Goal: Task Accomplishment & Management: Manage account settings

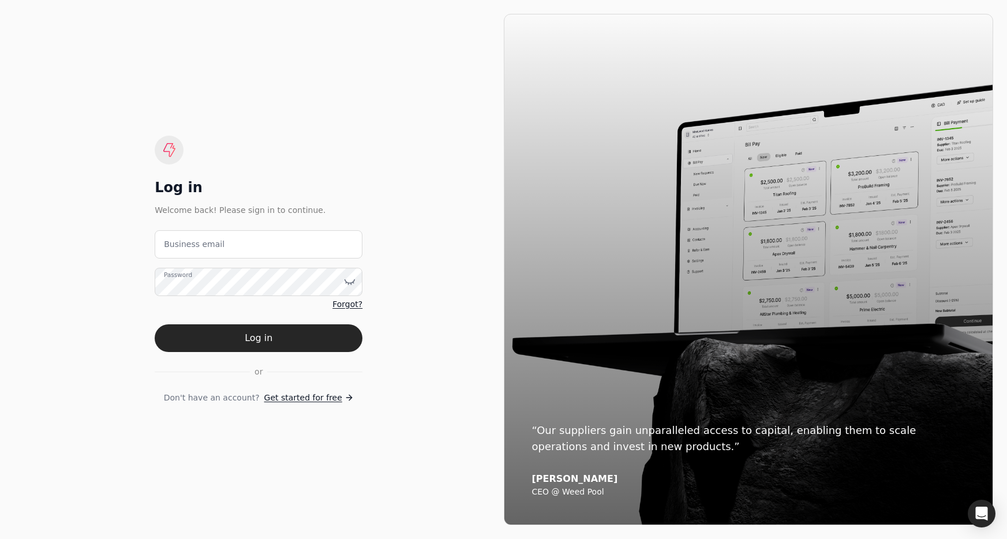
click at [198, 244] on label "Business email" at bounding box center [194, 244] width 61 height 12
click at [198, 244] on email "Business email" at bounding box center [259, 244] width 208 height 28
type email "[EMAIL_ADDRESS][DOMAIN_NAME]"
drag, startPoint x: 296, startPoint y: 334, endPoint x: 498, endPoint y: 341, distance: 202.2
click at [296, 334] on button "Log in" at bounding box center [259, 338] width 208 height 28
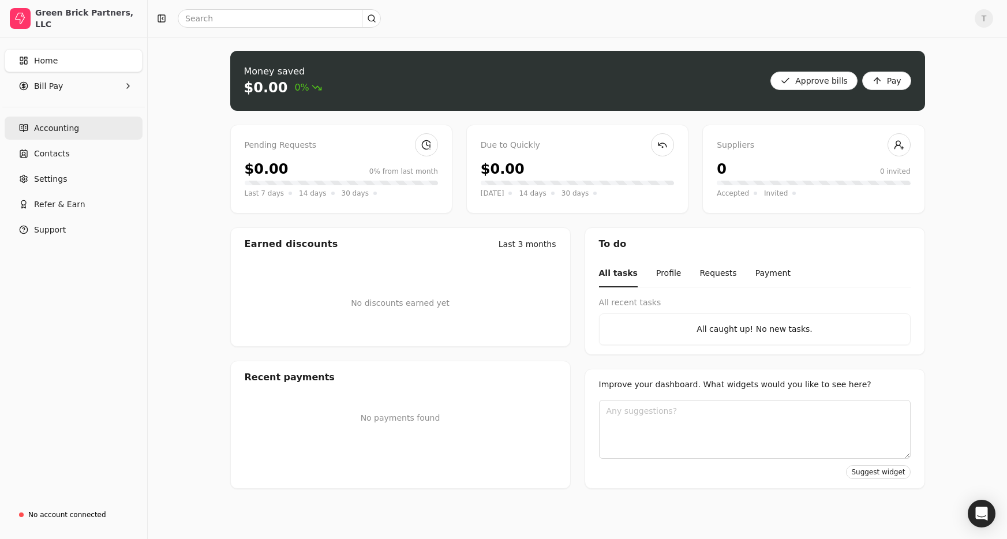
click at [56, 136] on link "Accounting" at bounding box center [74, 128] width 138 height 23
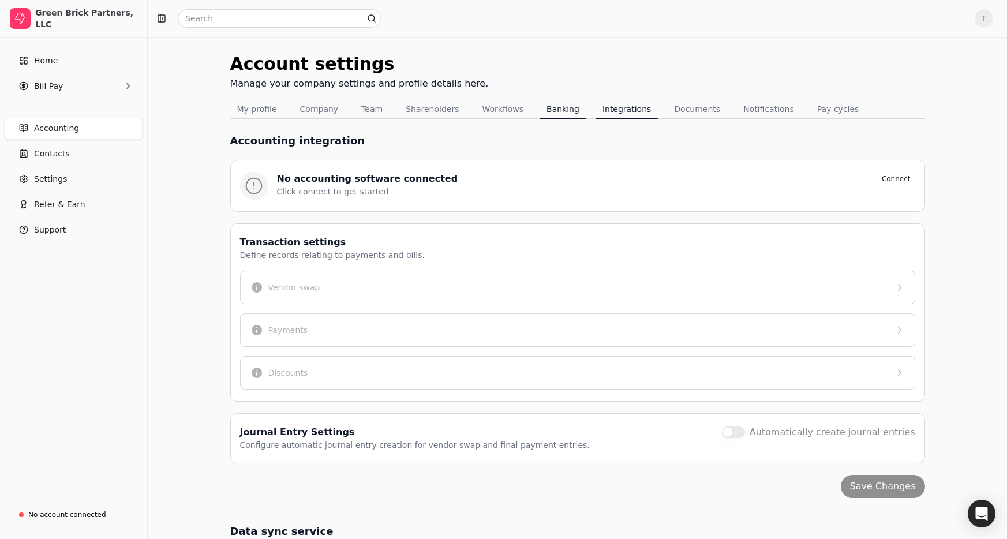
click at [551, 113] on button "Banking" at bounding box center [563, 109] width 47 height 18
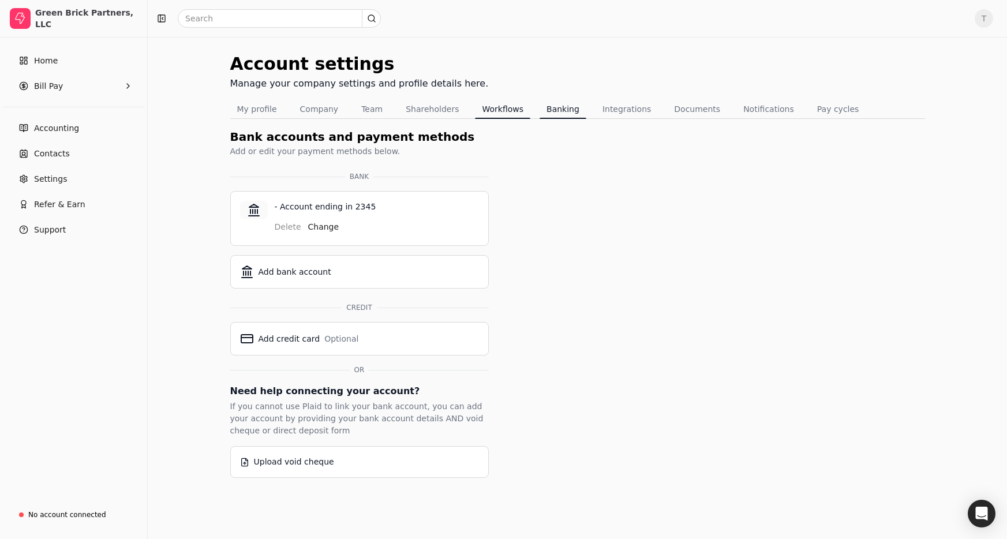
click at [494, 110] on button "Workflows" at bounding box center [502, 109] width 55 height 18
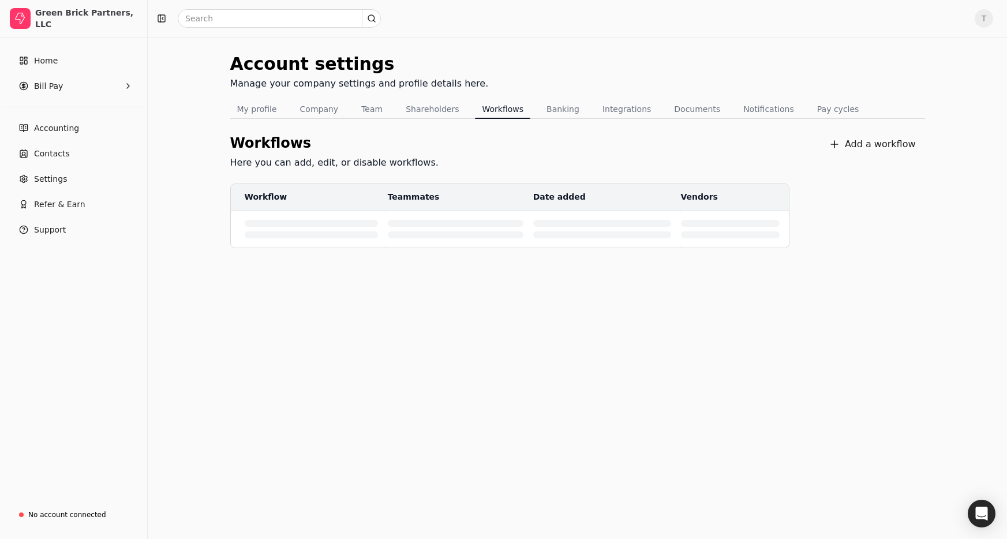
click at [995, 19] on div "T" at bounding box center [577, 18] width 859 height 37
click at [984, 19] on span "T" at bounding box center [984, 18] width 18 height 18
drag, startPoint x: 940, startPoint y: 83, endPoint x: 686, endPoint y: 106, distance: 255.0
click at [940, 83] on link "Sign Out" at bounding box center [928, 86] width 125 height 19
